Goal: Information Seeking & Learning: Learn about a topic

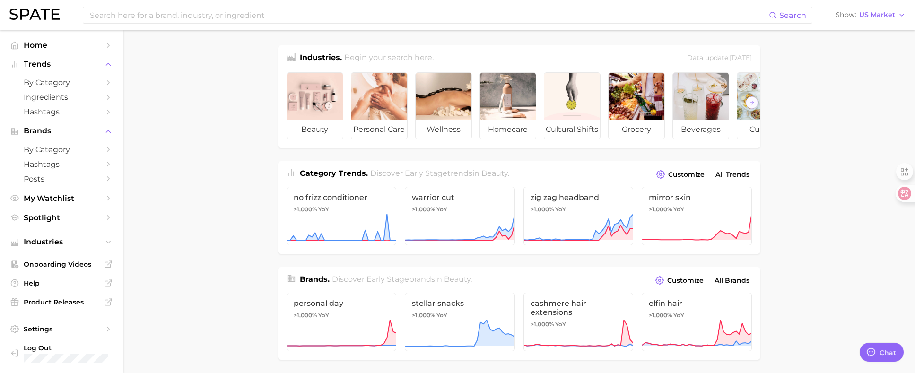
click at [13, 11] on icon "button" at bounding box center [8, 5] width 9 height 9
click at [867, 20] on button "Show US Market" at bounding box center [870, 15] width 75 height 12
click at [859, 51] on span "United Kingdom" at bounding box center [866, 47] width 73 height 8
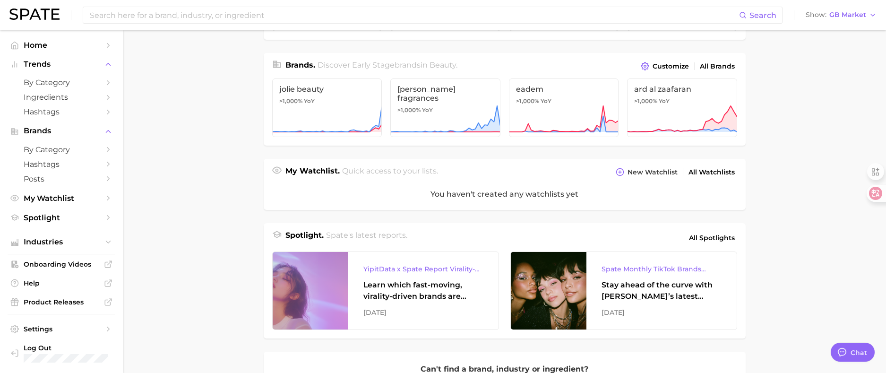
scroll to position [236, 0]
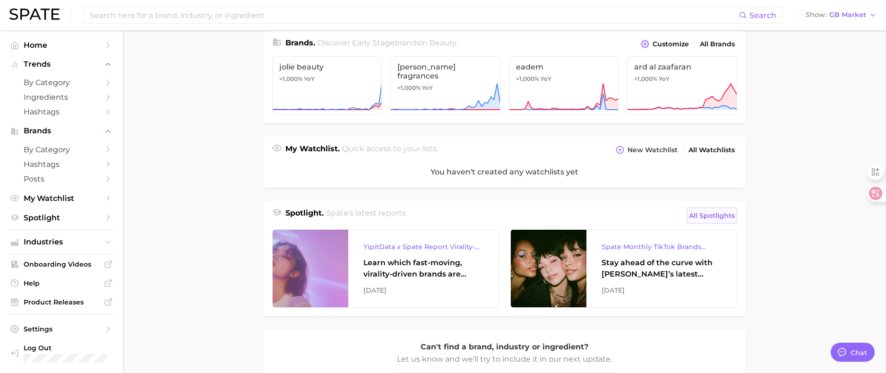
click at [715, 221] on span "All Spotlights" at bounding box center [712, 215] width 46 height 11
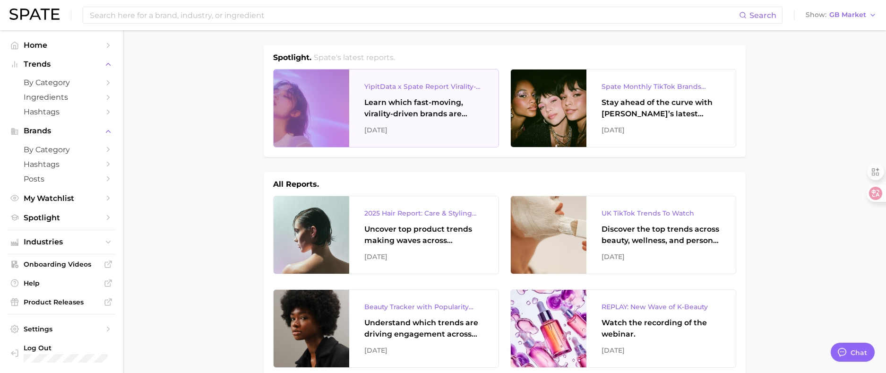
click at [408, 104] on div "Learn which fast-moving, virality-driven brands are leading the pack, the risks…" at bounding box center [423, 108] width 119 height 23
type textarea "x"
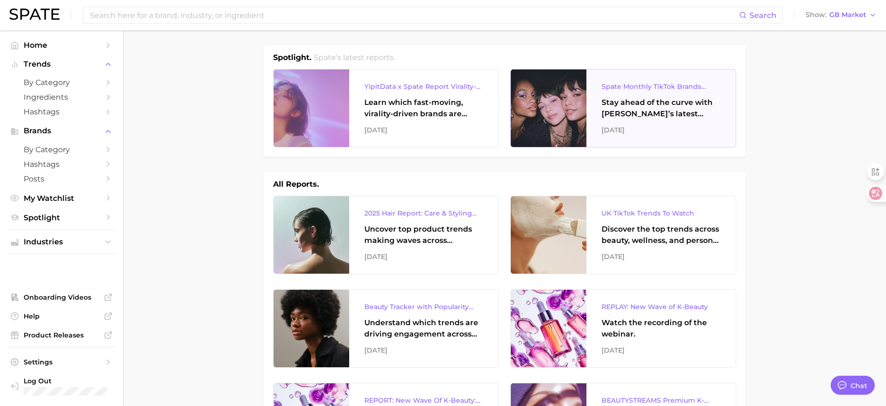
click at [688, 106] on div "Stay ahead of the curve with Spate’s latest monthly tracker, spotlighting the f…" at bounding box center [661, 108] width 119 height 23
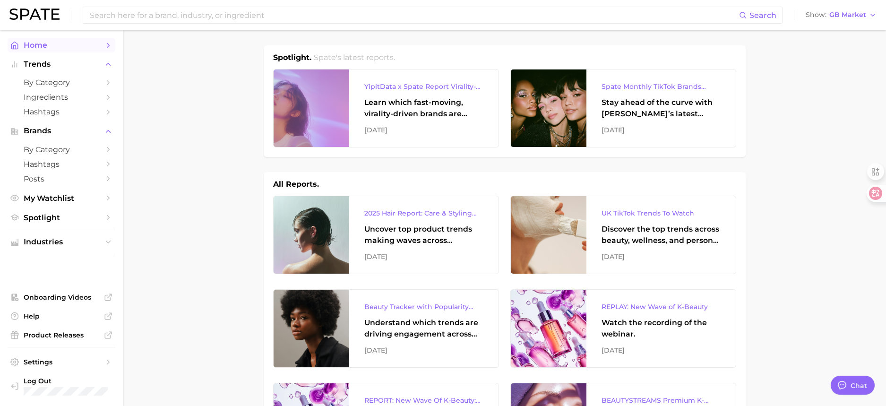
click at [41, 42] on span "Home" at bounding box center [62, 45] width 76 height 9
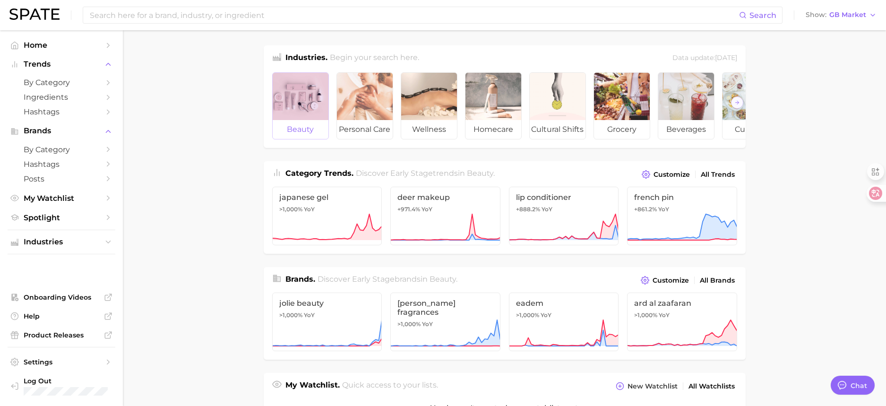
click at [312, 98] on div at bounding box center [301, 96] width 56 height 47
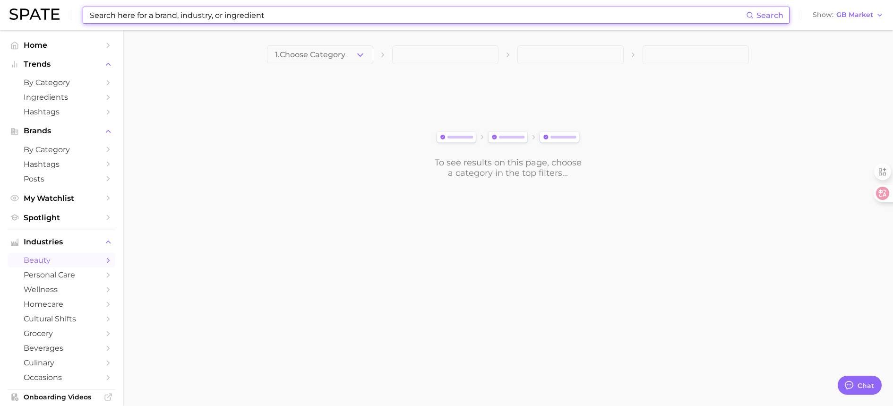
click at [167, 13] on input at bounding box center [417, 15] width 657 height 16
type input "l"
type input "ㅣ"
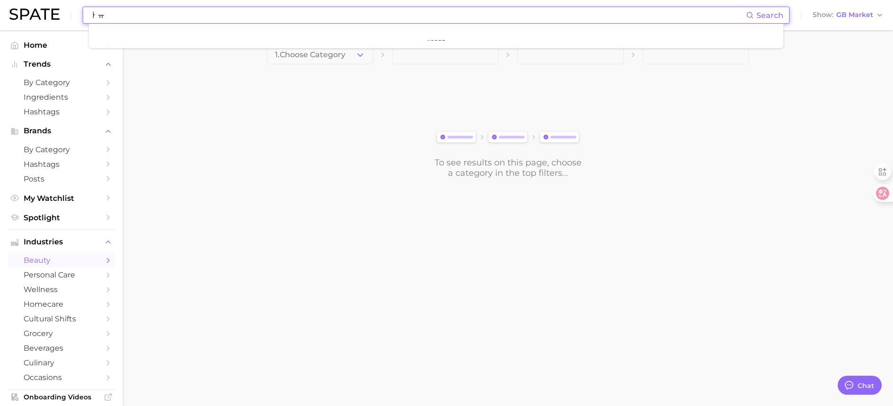
type input "ㅏ"
type input "kbeauty"
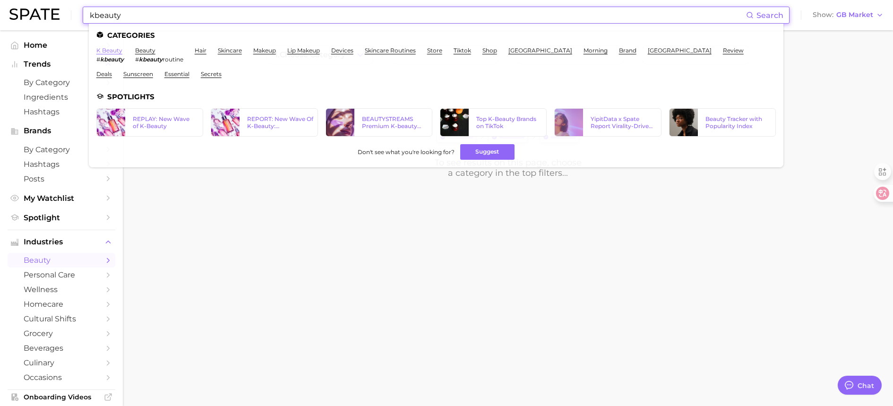
click at [109, 51] on link "k beauty" at bounding box center [109, 50] width 26 height 7
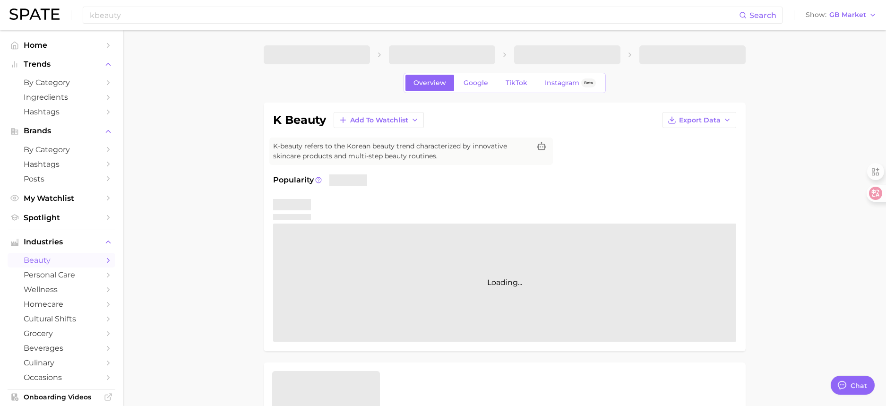
type textarea "x"
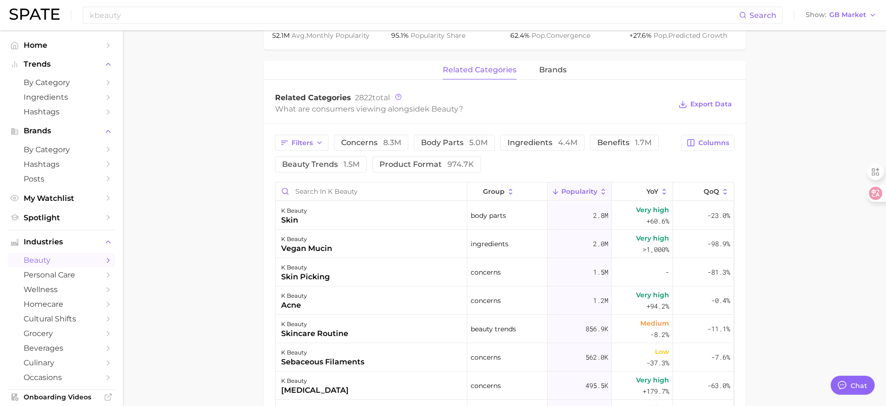
scroll to position [425, 0]
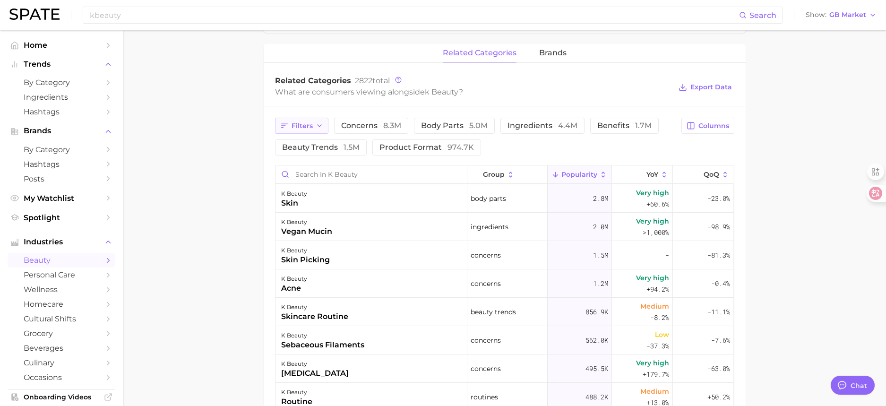
click at [317, 125] on icon "button" at bounding box center [320, 126] width 8 height 8
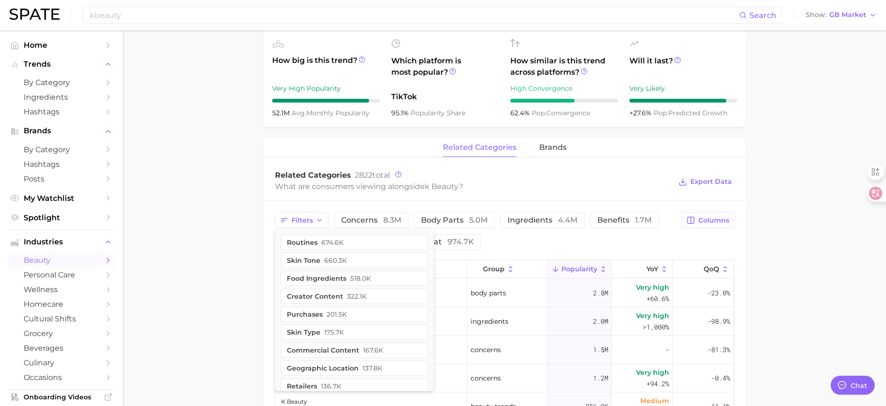
scroll to position [378, 0]
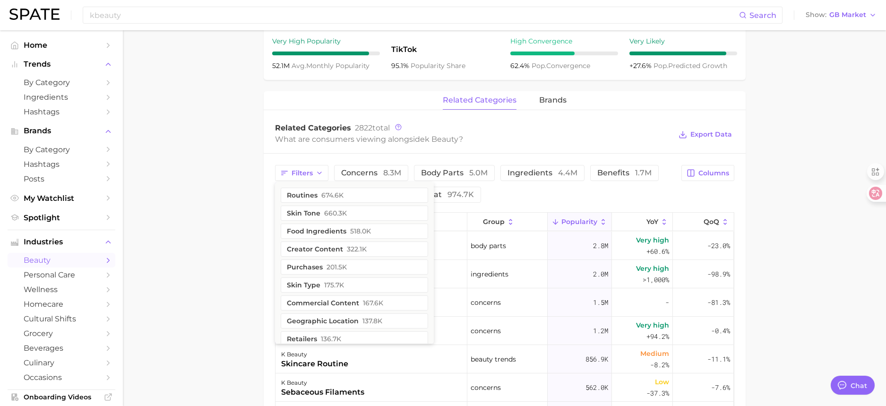
click at [211, 210] on main "1. skincare 2. face products 3. types of skincare 4. k beauty Overview Google T…" at bounding box center [504, 164] width 763 height 1025
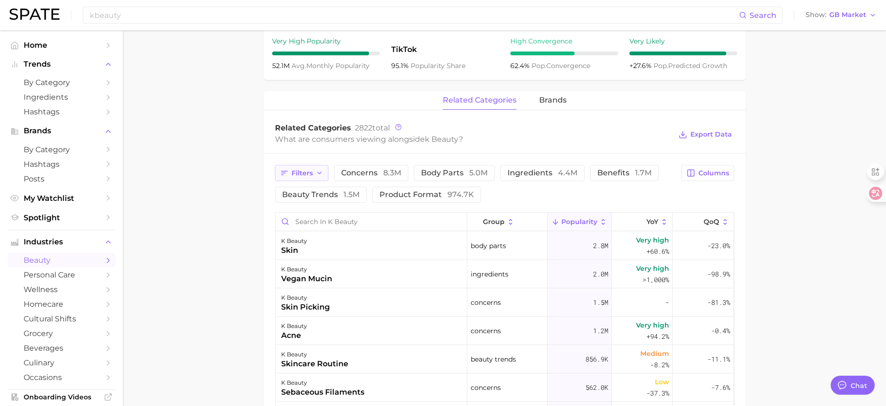
click at [301, 165] on button "Filters" at bounding box center [301, 173] width 53 height 16
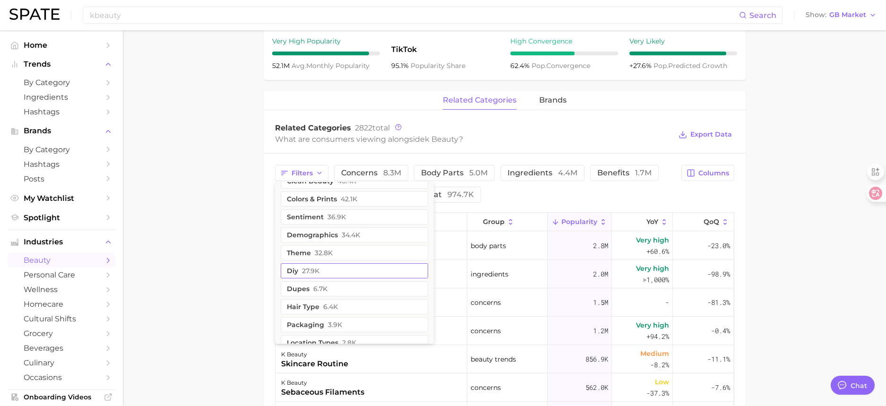
scroll to position [422, 0]
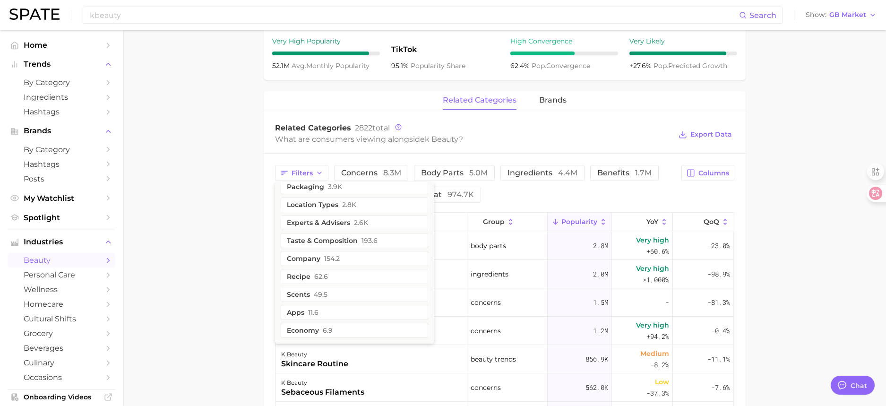
click at [190, 241] on main "1. skincare 2. face products 3. types of skincare 4. k beauty Overview Google T…" at bounding box center [504, 164] width 763 height 1025
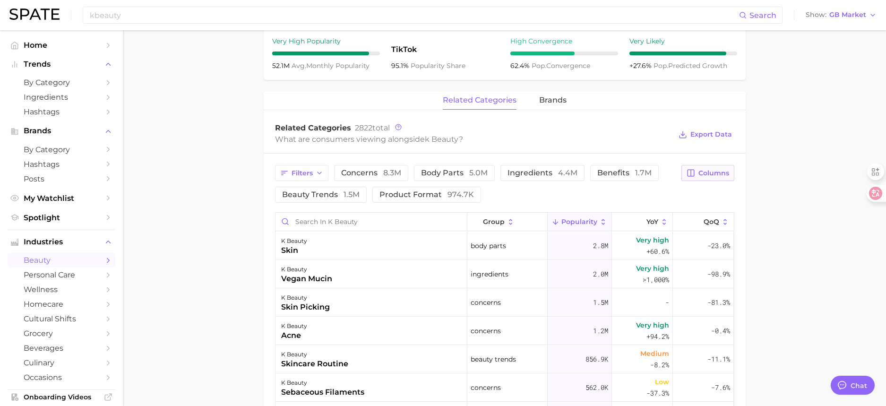
click at [709, 172] on span "Columns" at bounding box center [714, 173] width 31 height 8
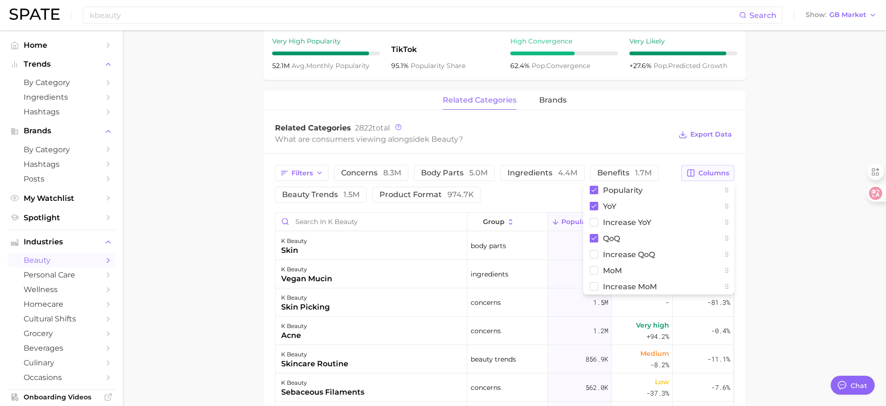
click at [709, 172] on span "Columns" at bounding box center [714, 173] width 31 height 8
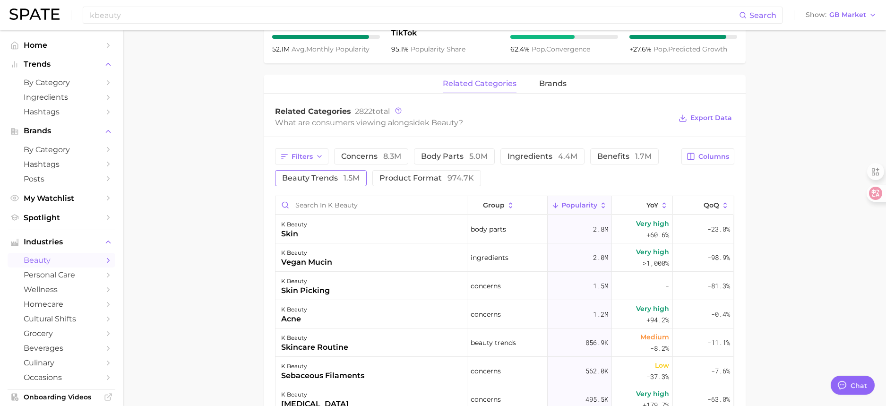
scroll to position [378, 0]
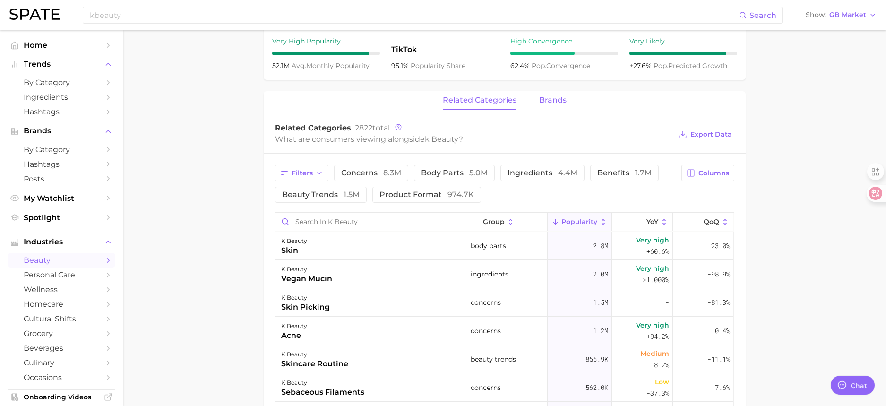
click at [555, 98] on span "brands" at bounding box center [552, 100] width 27 height 9
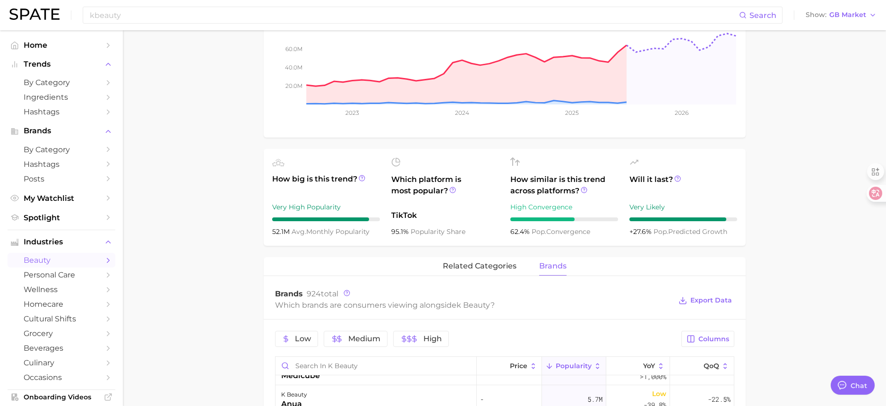
scroll to position [189, 0]
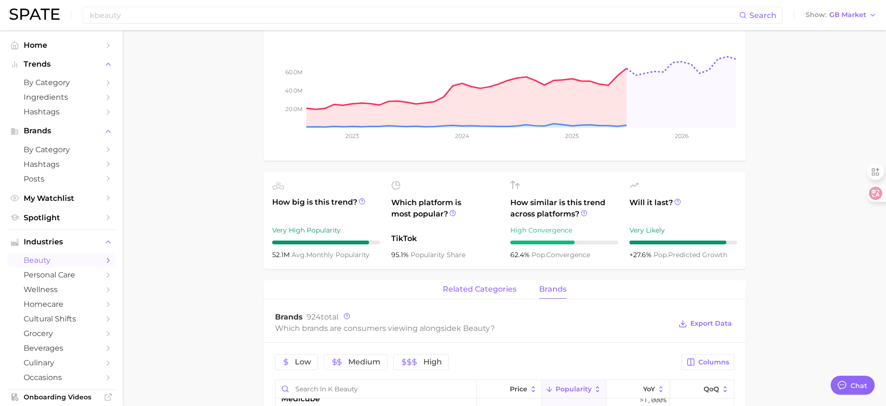
click at [458, 288] on span "related categories" at bounding box center [480, 289] width 74 height 9
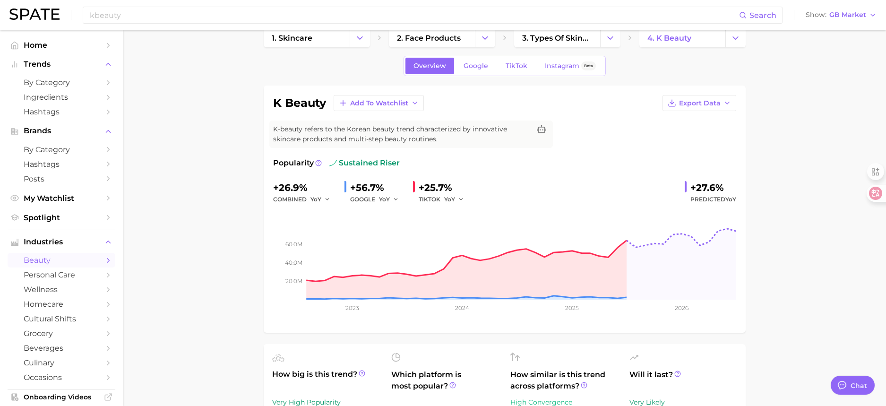
scroll to position [0, 0]
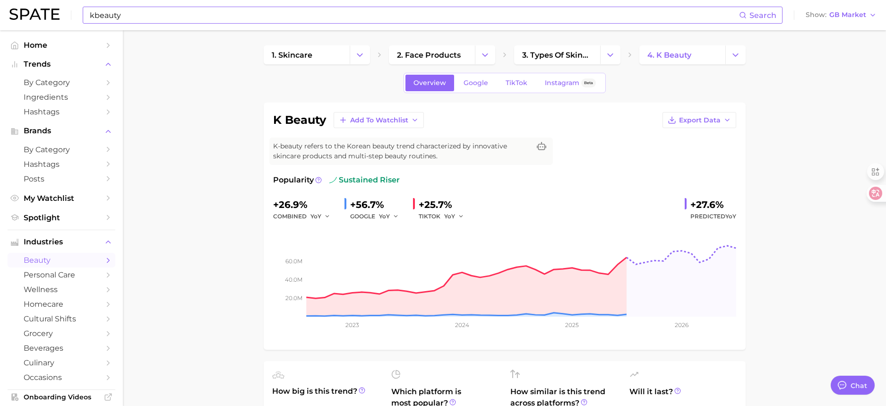
click at [191, 15] on input "kbeauty" at bounding box center [414, 15] width 650 height 16
type input "k"
type input "ㅣ"
type input "laneige"
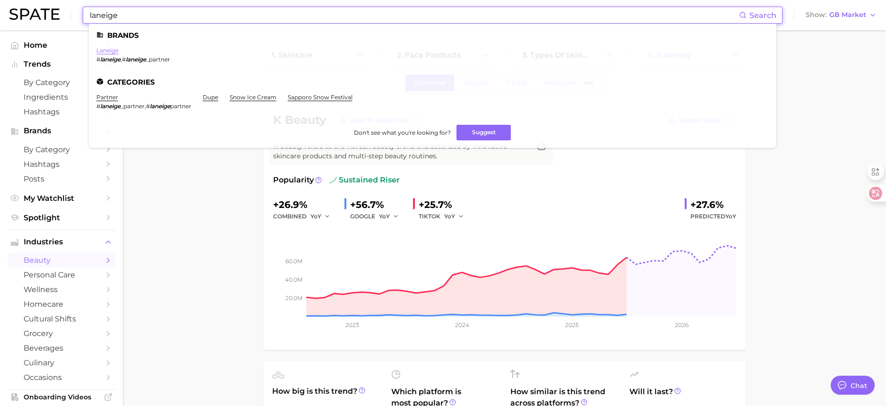
click at [112, 50] on link "laneige" at bounding box center [107, 50] width 22 height 7
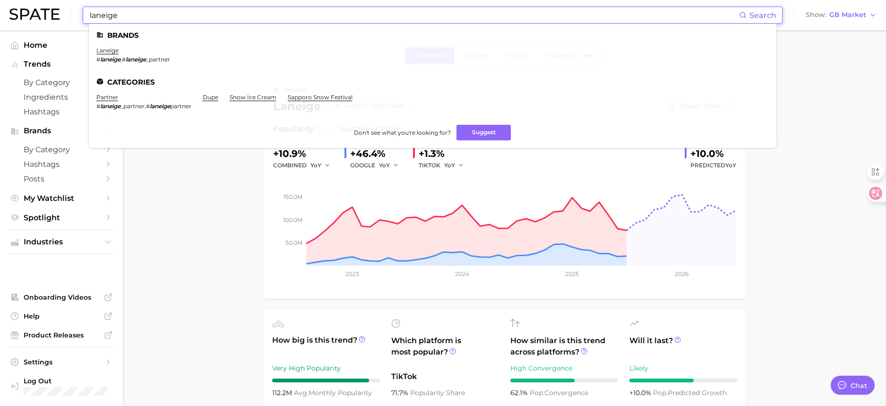
drag, startPoint x: 143, startPoint y: 15, endPoint x: 52, endPoint y: 16, distance: 91.2
click at [52, 16] on div "laneige Search Brands laneige # laneige , # laneige _partner Categories partner…" at bounding box center [442, 15] width 867 height 30
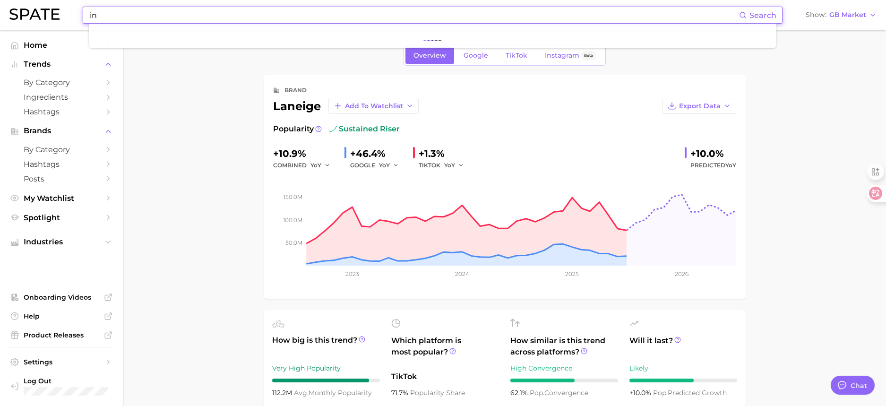
type input "i"
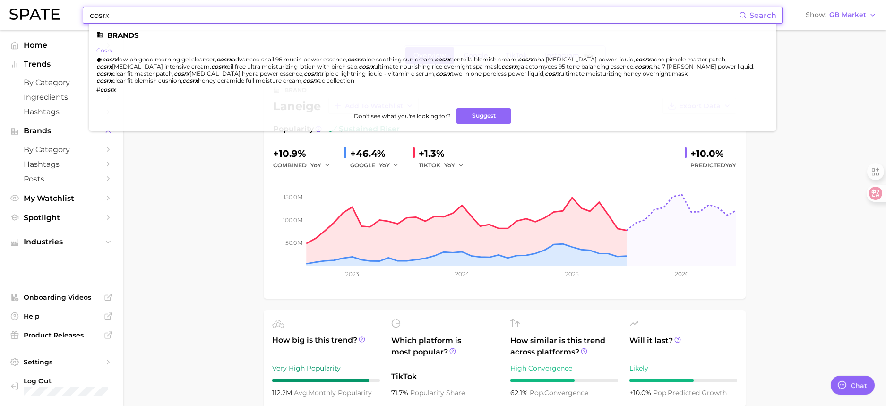
click at [104, 51] on link "cosrx" at bounding box center [104, 50] width 16 height 7
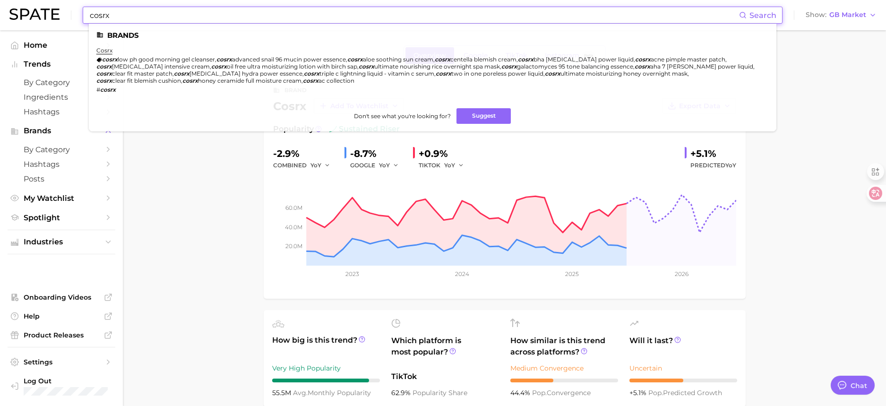
drag, startPoint x: 141, startPoint y: 9, endPoint x: 34, endPoint y: 7, distance: 107.3
click at [34, 7] on div "cosrx Search Brands cosrx cosrx low ph good morning gel cleanser , cosrx advanc…" at bounding box center [442, 15] width 867 height 30
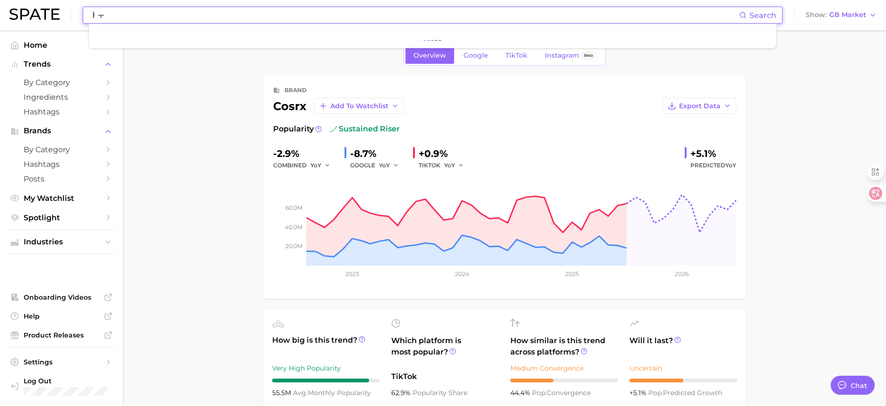
type input "ㅑ"
click at [106, 14] on input "innisree" at bounding box center [414, 15] width 650 height 16
type input "innisfree"
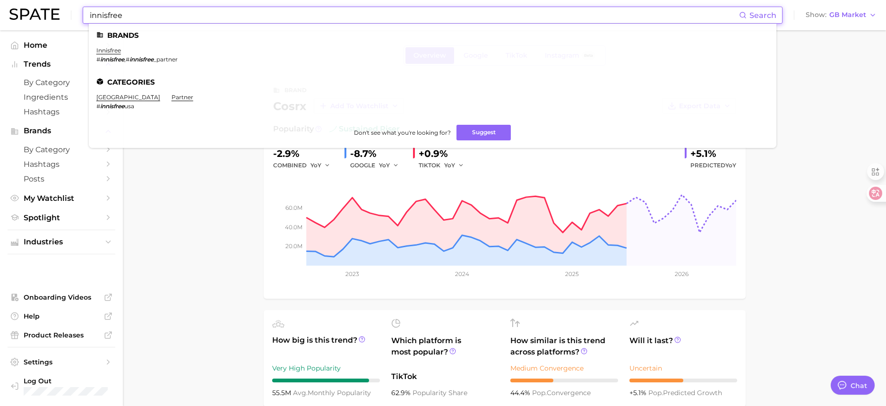
click at [149, 15] on input "innisfree" at bounding box center [414, 15] width 650 height 16
click at [113, 49] on link "innisfree" at bounding box center [108, 50] width 25 height 7
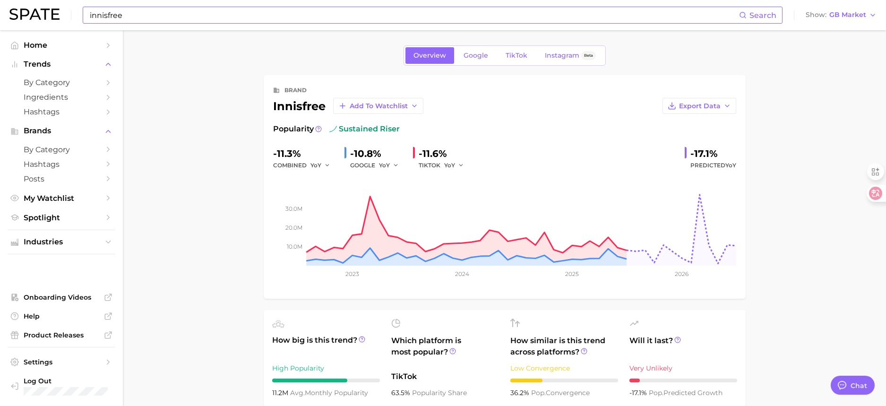
click at [139, 11] on input "innisfree" at bounding box center [414, 15] width 650 height 16
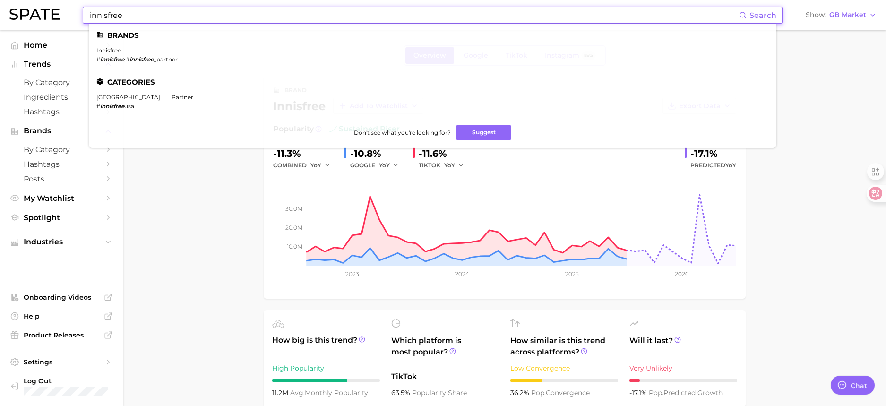
drag, startPoint x: 142, startPoint y: 13, endPoint x: 95, endPoint y: 24, distance: 47.5
click at [95, 24] on div "innisfree Search Brands innisfree # innisfree , # innisfree _partner Categories…" at bounding box center [433, 15] width 700 height 17
drag, startPoint x: 95, startPoint y: 24, endPoint x: 117, endPoint y: 32, distance: 22.7
click at [94, 24] on ul "Brands innisfree # innisfree , # innisfree _partner Categories united states # …" at bounding box center [433, 86] width 688 height 124
